Goal: Task Accomplishment & Management: Use online tool/utility

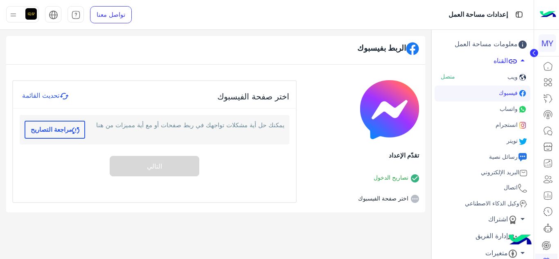
click at [59, 131] on button "مراجعة التصاريح" at bounding box center [55, 130] width 61 height 18
click at [478, 203] on span "وكيل الذكاء الاصطناعي" at bounding box center [491, 203] width 56 height 7
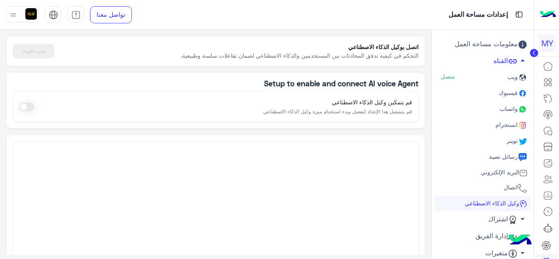
click at [26, 106] on span at bounding box center [26, 107] width 14 height 8
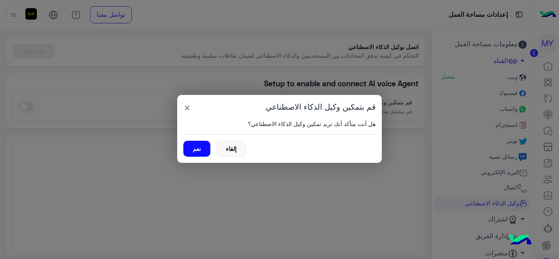
click at [201, 148] on button "نعم" at bounding box center [196, 149] width 27 height 16
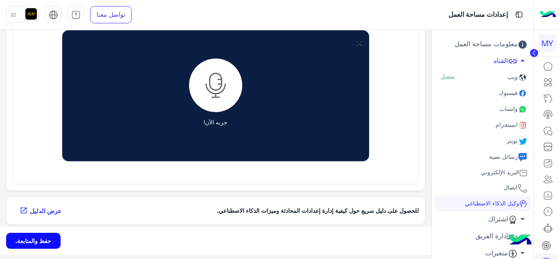
scroll to position [377, 0]
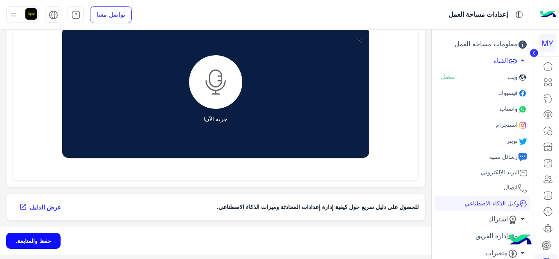
drag, startPoint x: 40, startPoint y: 210, endPoint x: 52, endPoint y: 208, distance: 12.0
click at [41, 209] on span "عرض الدليل" at bounding box center [45, 207] width 32 height 9
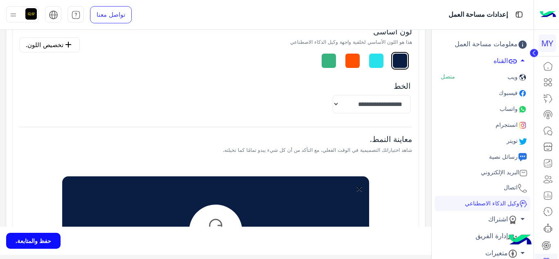
scroll to position [212, 0]
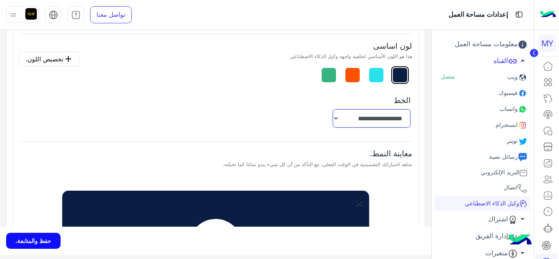
click at [333, 117] on select "**********" at bounding box center [372, 118] width 78 height 18
click at [269, 112] on div "**********" at bounding box center [215, 111] width 393 height 48
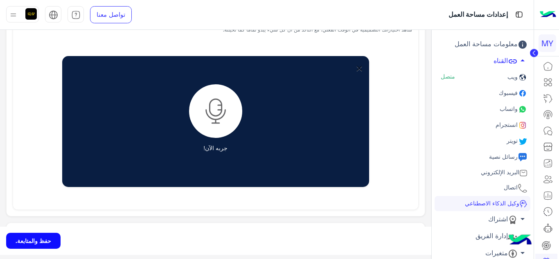
scroll to position [377, 0]
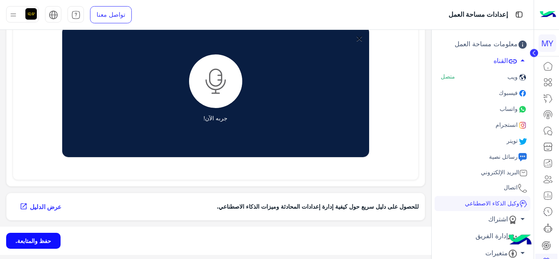
click at [24, 240] on button "حفظ والمتابعة." at bounding box center [33, 241] width 54 height 16
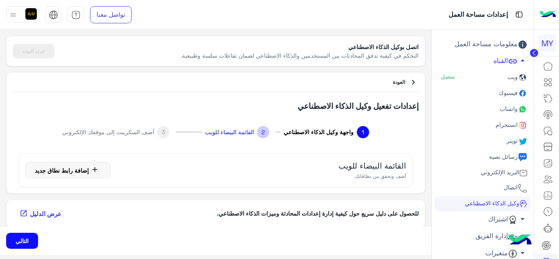
scroll to position [5, 0]
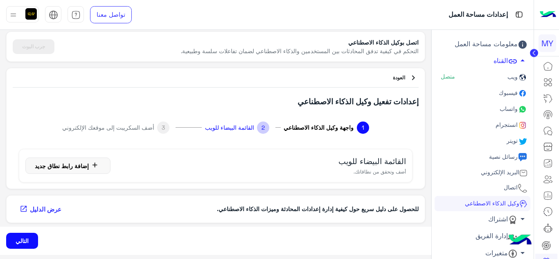
click at [12, 239] on button "التالي" at bounding box center [22, 241] width 32 height 16
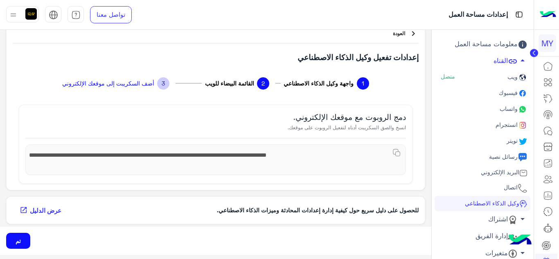
scroll to position [52, 0]
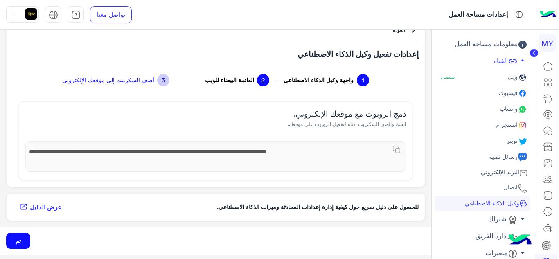
click at [15, 237] on button "تم" at bounding box center [18, 241] width 24 height 16
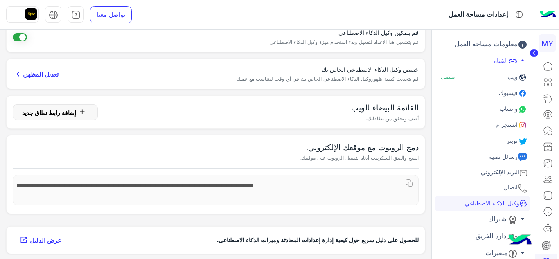
scroll to position [56, 0]
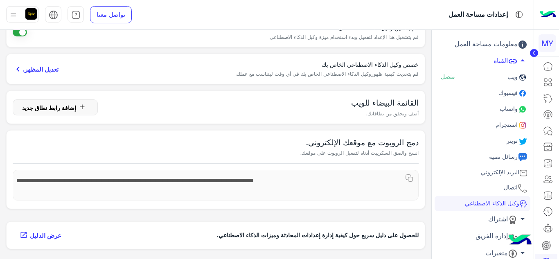
click at [327, 212] on app-ai-agent-summary "اتصل بوكيل الذكاء الاصطناعي التحكم في كيفية تدفق المحادثات بين المستخدمين والذك…" at bounding box center [215, 95] width 431 height 242
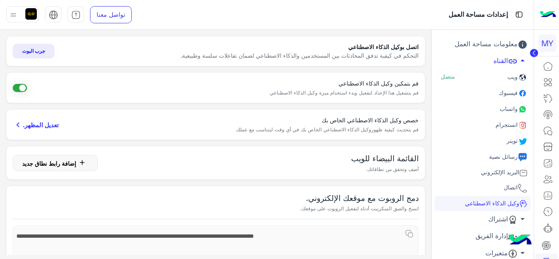
click at [41, 54] on button "جرب البوت" at bounding box center [34, 51] width 42 height 15
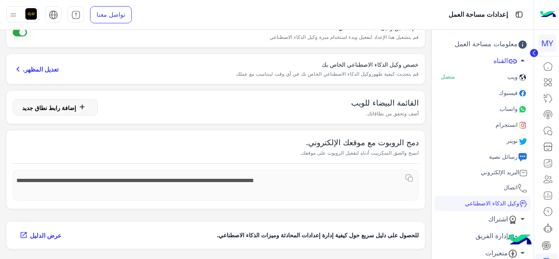
scroll to position [15, 0]
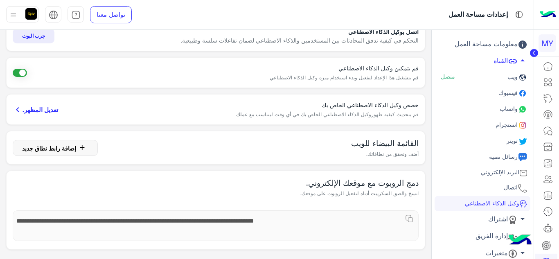
click at [52, 109] on span "تعديل المظهر." at bounding box center [41, 109] width 36 height 9
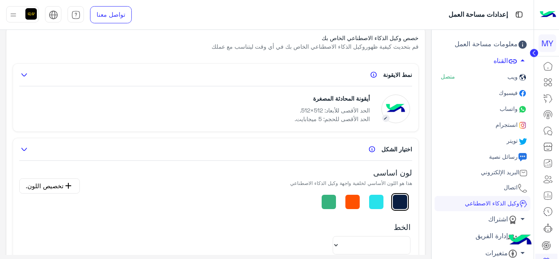
select select "**********"
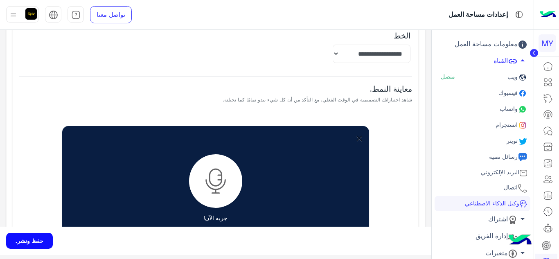
scroll to position [334, 0]
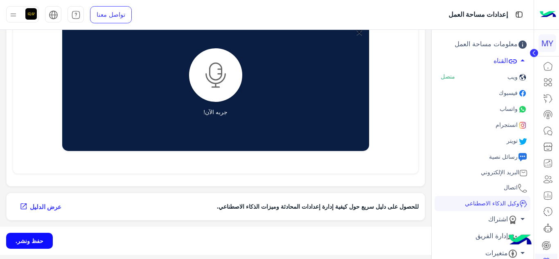
click at [10, 237] on button "حفظ ونشر." at bounding box center [29, 241] width 47 height 16
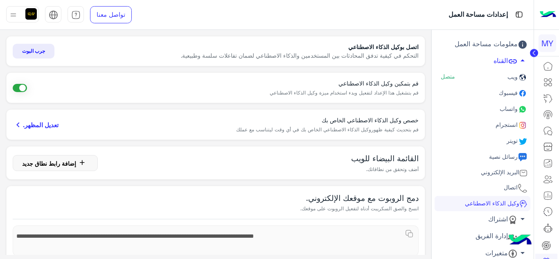
click at [30, 51] on button "جرب البوت" at bounding box center [34, 51] width 42 height 15
click at [74, 164] on span "إضافة رابط نطاق جديد" at bounding box center [49, 163] width 54 height 7
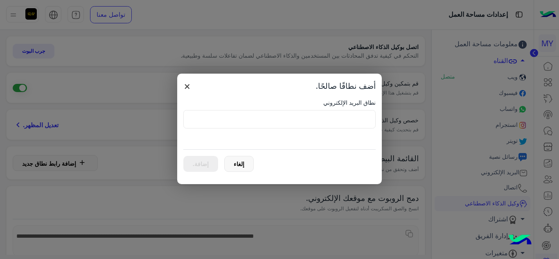
click at [187, 86] on span "×" at bounding box center [187, 86] width 8 height 15
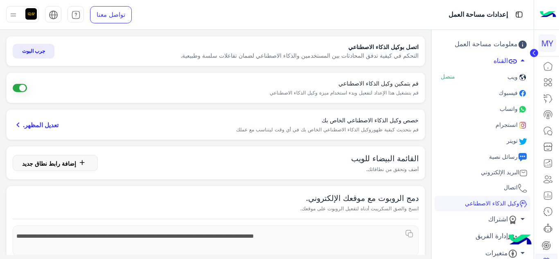
click at [51, 54] on button "جرب البوت" at bounding box center [34, 51] width 42 height 15
click at [23, 88] on span at bounding box center [20, 88] width 14 height 8
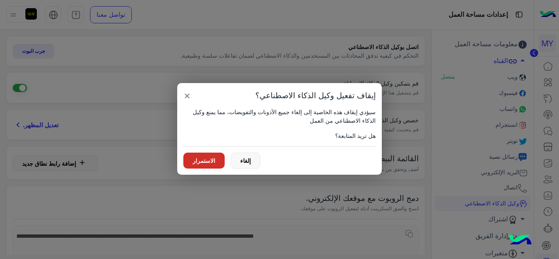
click at [205, 162] on button "الاستمرار" at bounding box center [203, 161] width 41 height 16
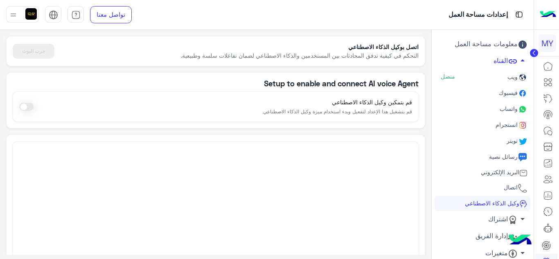
drag, startPoint x: 470, startPoint y: 77, endPoint x: 492, endPoint y: 142, distance: 68.7
click at [470, 77] on link "ويب متصل" at bounding box center [483, 78] width 96 height 16
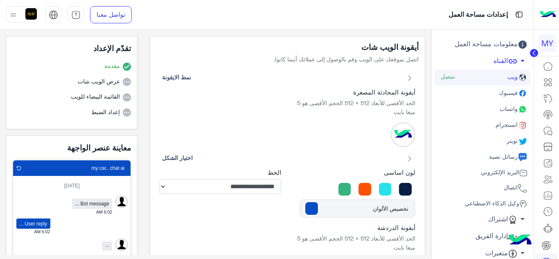
type input "**********"
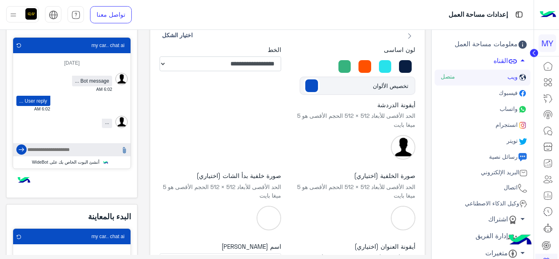
scroll to position [205, 0]
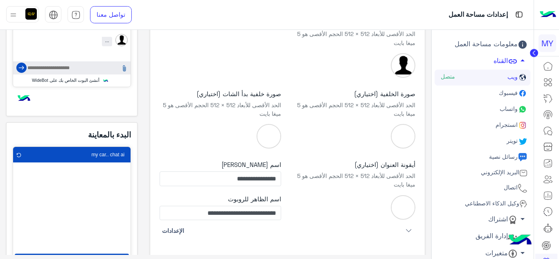
click at [490, 199] on link "وكيل الذكاء الاصطناعي" at bounding box center [483, 203] width 96 height 15
